Goal: Find specific page/section: Find specific page/section

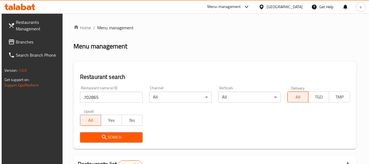
click at [21, 39] on span "Branches" at bounding box center [37, 42] width 43 height 7
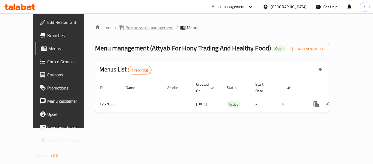
click at [133, 27] on span "Restaurants management" at bounding box center [149, 27] width 49 height 7
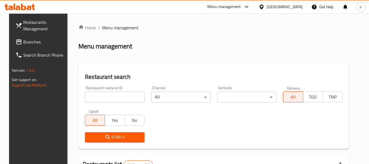
click at [102, 104] on div "Restaurant name or ID Restaurant name or ID" at bounding box center [115, 93] width 66 height 23
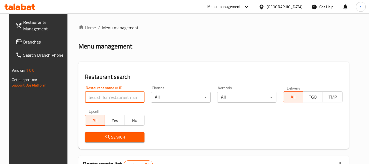
click at [103, 97] on input "search" at bounding box center [115, 96] width 60 height 11
paste input "687706"
type input "687706"
click button "Search" at bounding box center [115, 137] width 60 height 10
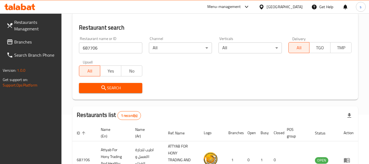
scroll to position [55, 0]
